Goal: Navigation & Orientation: Find specific page/section

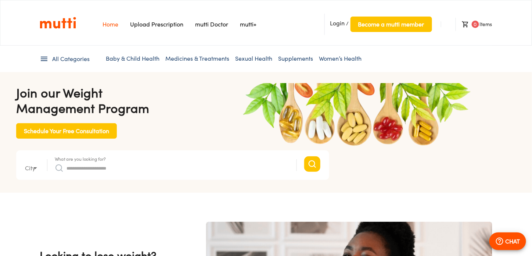
type input "*"
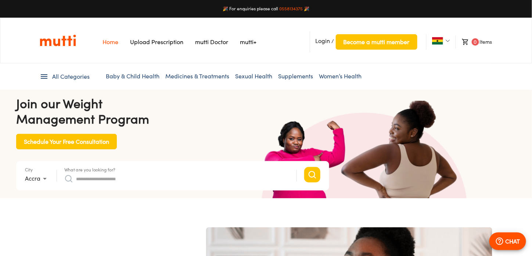
scroll to position [0, 191]
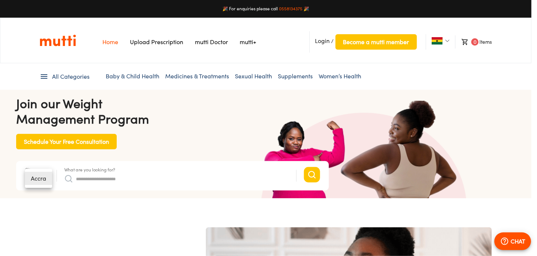
click at [90, 205] on div at bounding box center [268, 128] width 537 height 256
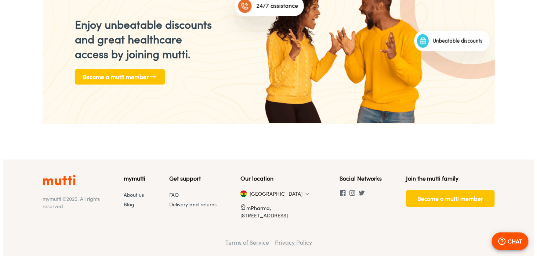
scroll to position [1043, 0]
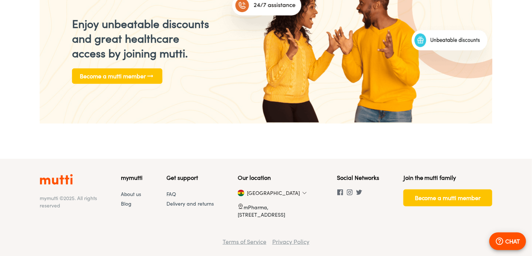
click at [302, 191] on img at bounding box center [304, 193] width 4 height 4
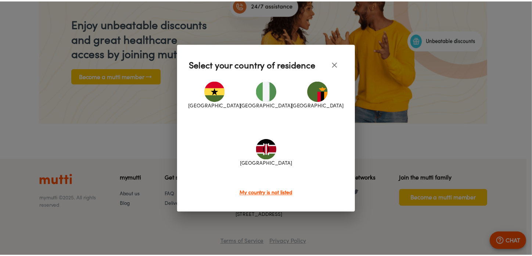
scroll to position [0, 1337]
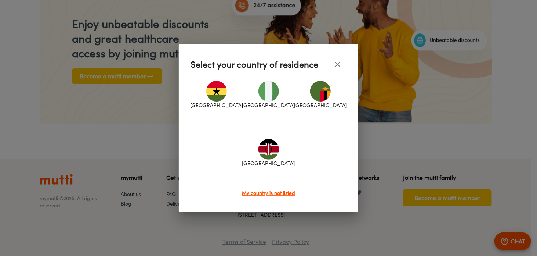
click at [385, 230] on div at bounding box center [268, 128] width 537 height 256
click at [335, 64] on icon "close" at bounding box center [338, 64] width 9 height 9
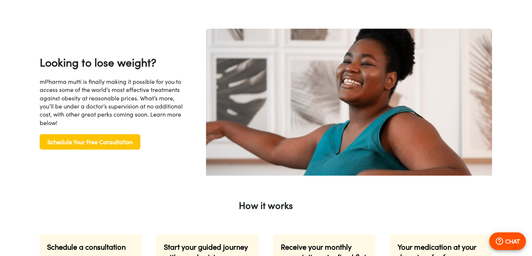
scroll to position [0, 0]
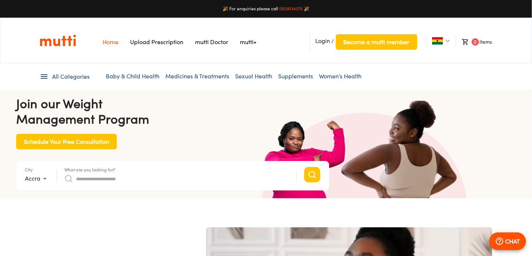
click at [50, 77] on li "All Categories" at bounding box center [65, 76] width 50 height 9
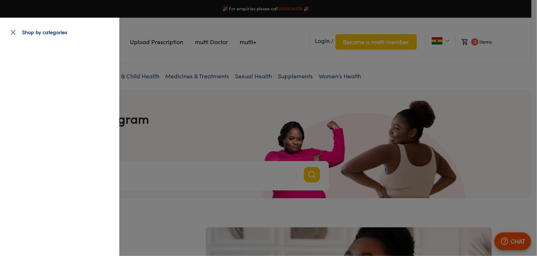
click at [48, 34] on p "Shop by categories" at bounding box center [44, 32] width 45 height 7
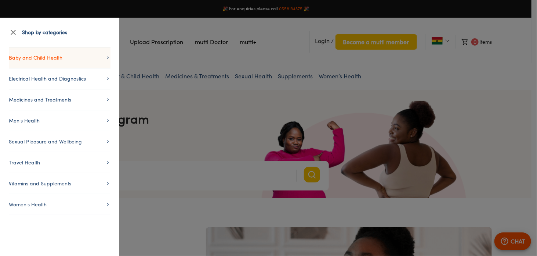
click at [54, 57] on span "Baby and Child Health" at bounding box center [60, 57] width 102 height 9
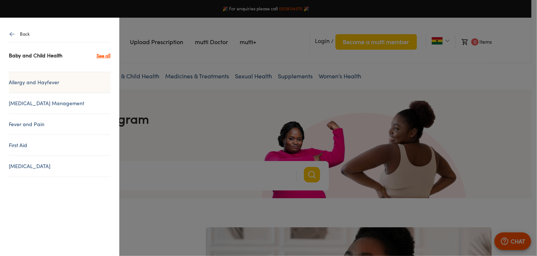
click at [39, 86] on li "Allergy and Hayfever" at bounding box center [60, 82] width 102 height 21
click at [37, 82] on link "Allergy and Hayfever" at bounding box center [60, 82] width 102 height 9
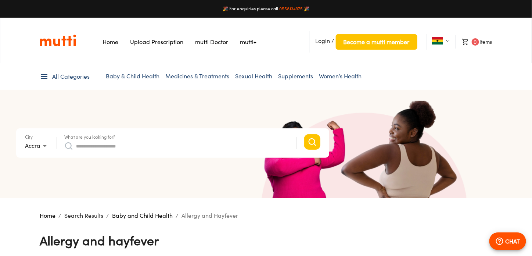
click at [171, 75] on link "Medicines & Treatments" at bounding box center [197, 75] width 64 height 7
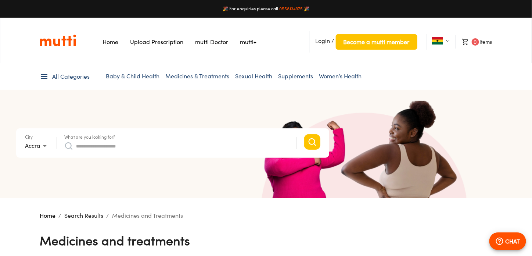
click at [184, 78] on link "Medicines & Treatments" at bounding box center [197, 75] width 64 height 7
click at [249, 76] on link "Sexual Health" at bounding box center [253, 75] width 37 height 7
click at [305, 78] on link "Supplements" at bounding box center [295, 75] width 35 height 7
click at [348, 76] on link "Women’s Health" at bounding box center [340, 75] width 43 height 7
click at [156, 38] on link "Upload Prescription" at bounding box center [156, 41] width 53 height 7
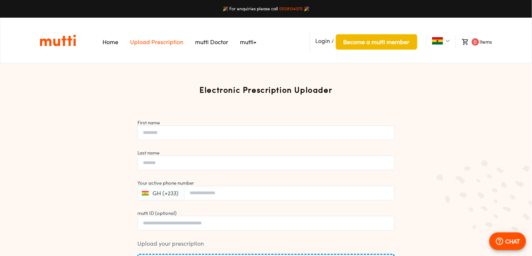
click at [362, 42] on span "Become a mutti member" at bounding box center [377, 42] width 66 height 10
